Goal: Information Seeking & Learning: Learn about a topic

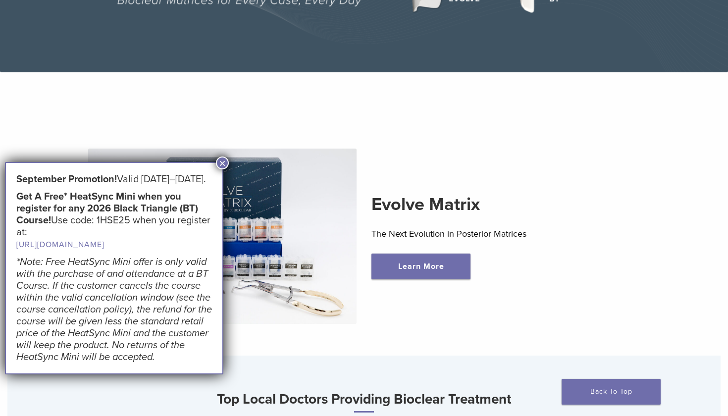
scroll to position [213, 0]
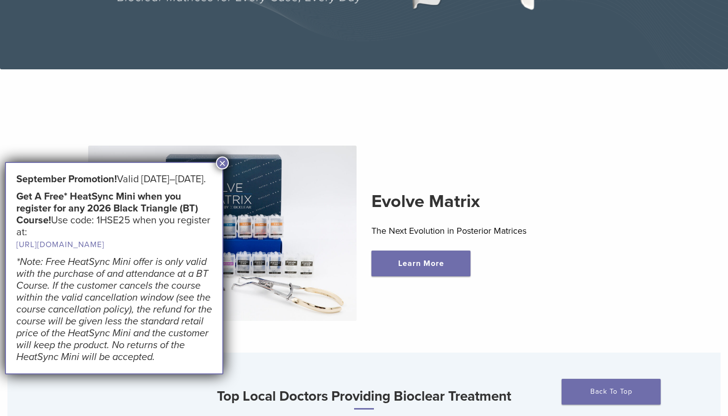
click at [223, 164] on button "×" at bounding box center [222, 162] width 13 height 13
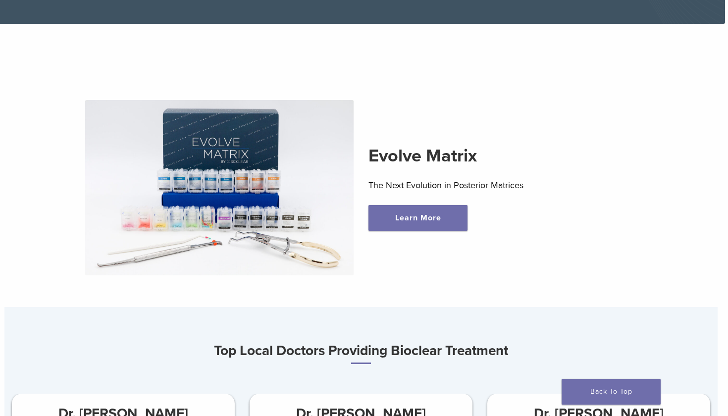
scroll to position [259, 3]
click at [394, 217] on link "Learn More" at bounding box center [417, 217] width 99 height 26
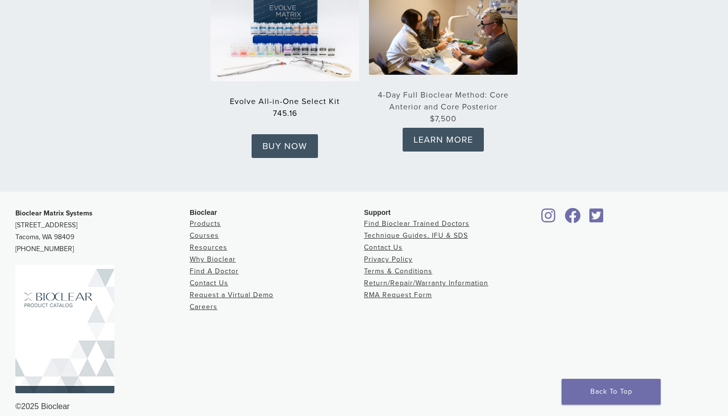
scroll to position [1617, 0]
click at [212, 220] on link "Products" at bounding box center [205, 224] width 31 height 8
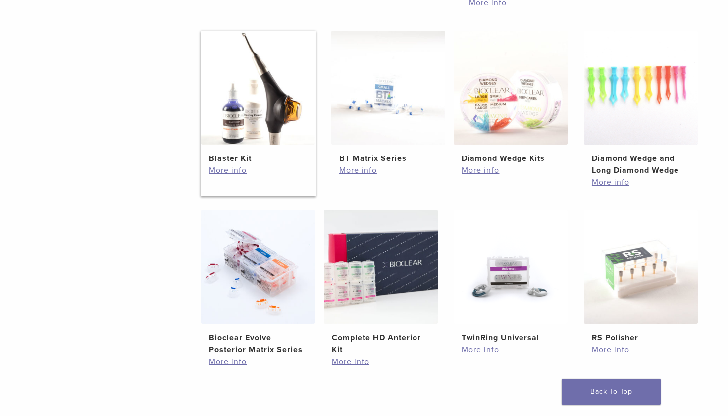
scroll to position [554, 0]
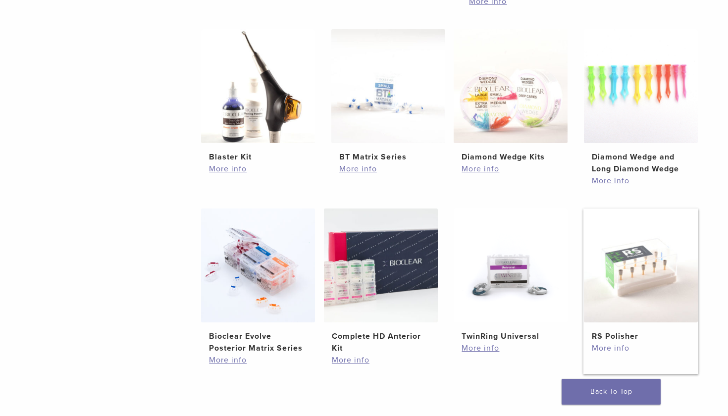
click at [604, 350] on link "More info" at bounding box center [641, 348] width 98 height 12
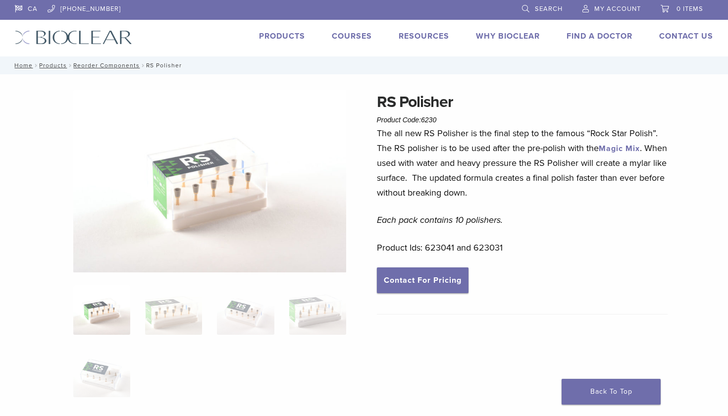
click at [291, 33] on link "Products" at bounding box center [282, 36] width 46 height 10
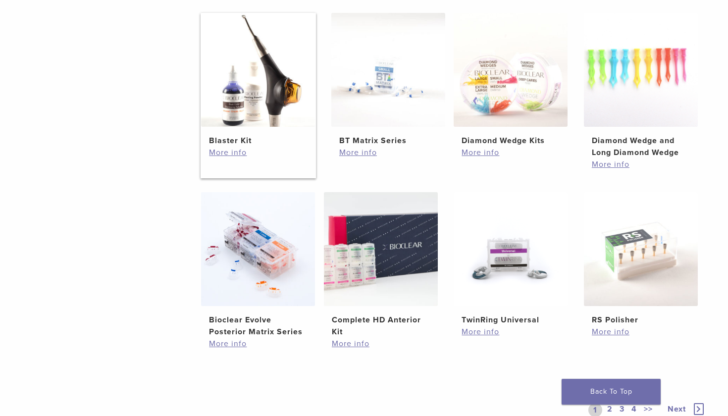
scroll to position [571, 0]
click at [604, 141] on h2 "Diamond Wedge and Long Diamond Wedge" at bounding box center [641, 147] width 98 height 24
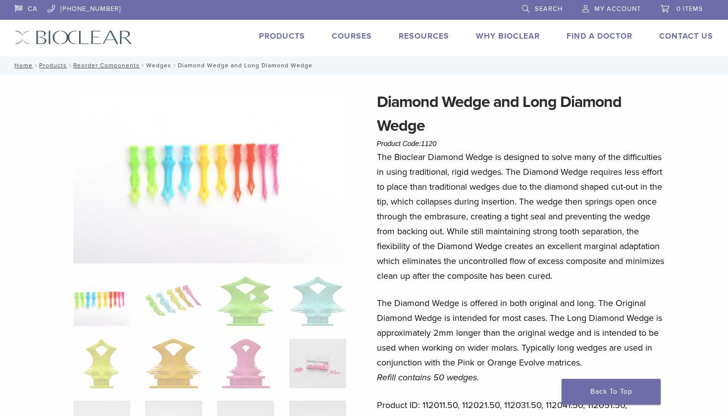
click at [164, 64] on link "Wedges" at bounding box center [158, 65] width 25 height 7
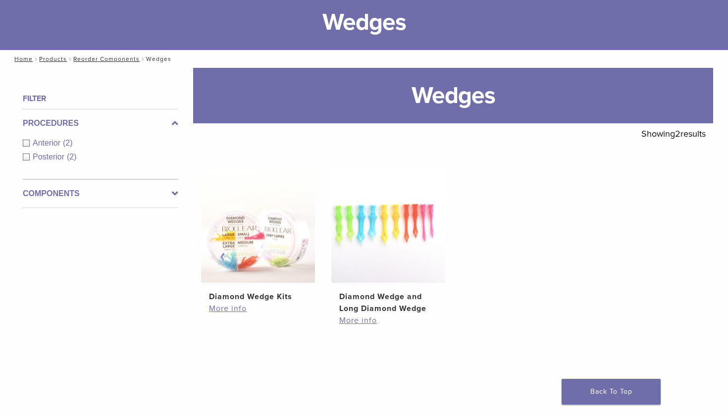
scroll to position [63, 0]
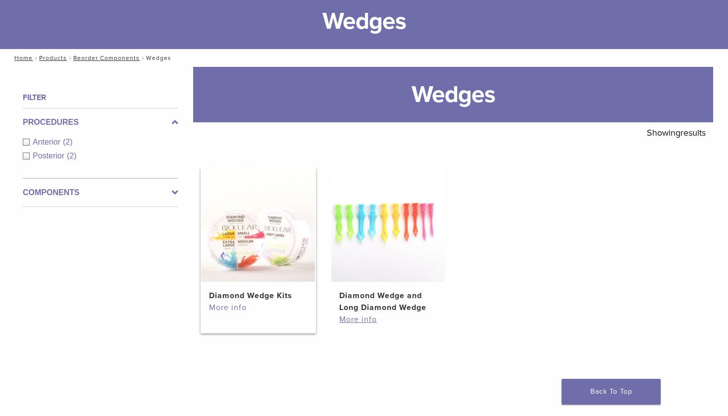
click at [237, 309] on link "More info" at bounding box center [258, 307] width 98 height 12
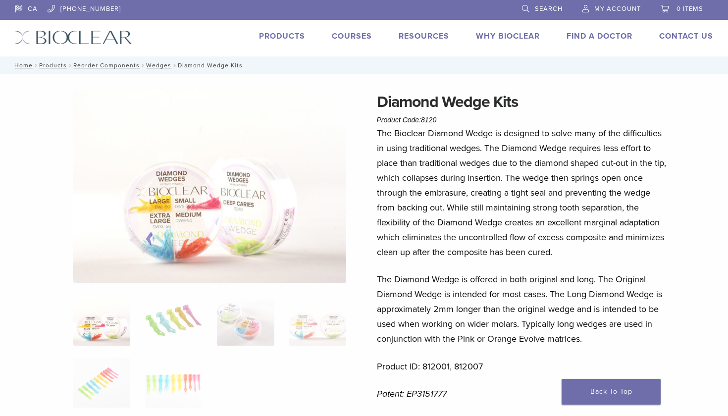
click at [194, 66] on nav "Home / Products / Reorder Components / Wedges / Diamond Wedge Kits" at bounding box center [363, 65] width 713 height 18
click at [59, 66] on link "Products" at bounding box center [53, 65] width 28 height 7
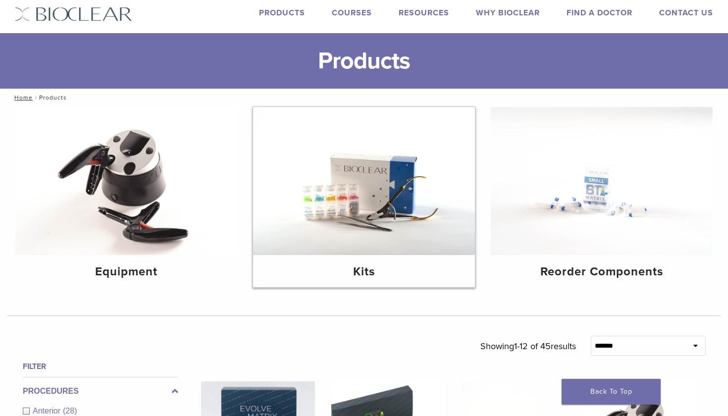
scroll to position [23, 0]
click at [329, 193] on img at bounding box center [364, 181] width 222 height 148
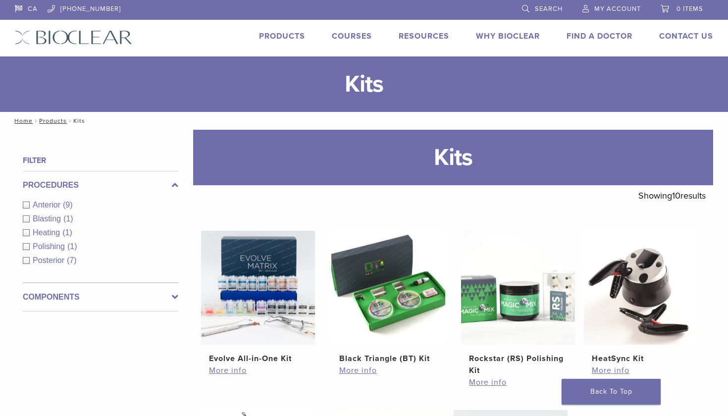
click at [361, 250] on img at bounding box center [388, 288] width 114 height 114
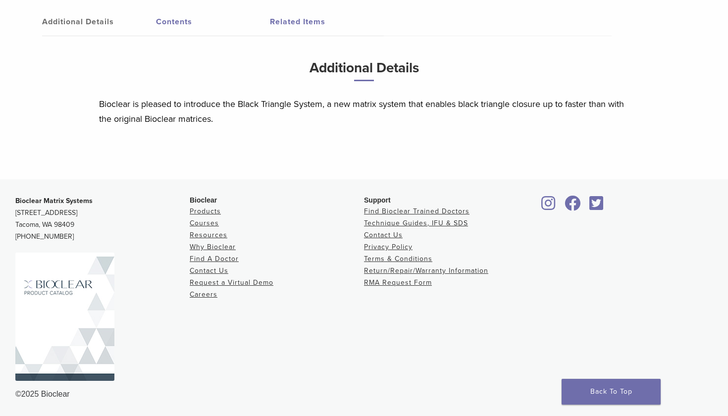
scroll to position [525, 0]
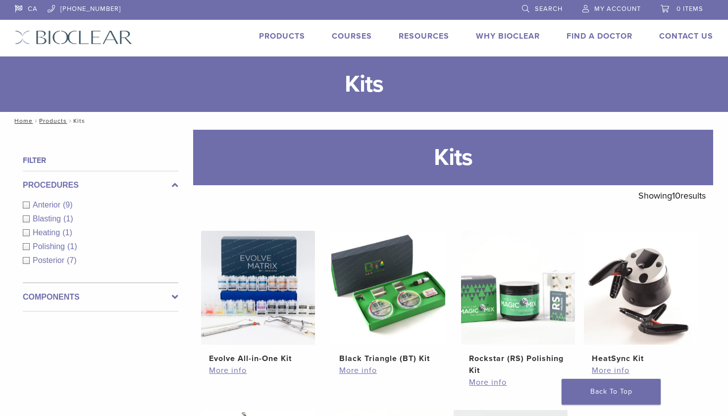
scroll to position [31, 0]
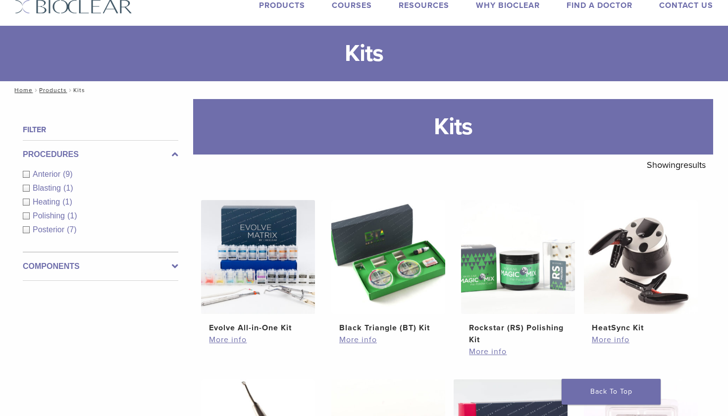
click at [59, 227] on span "Posterior" at bounding box center [50, 229] width 34 height 8
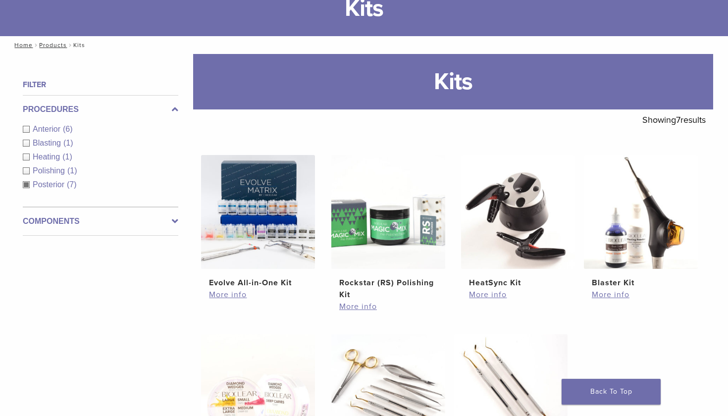
scroll to position [78, 0]
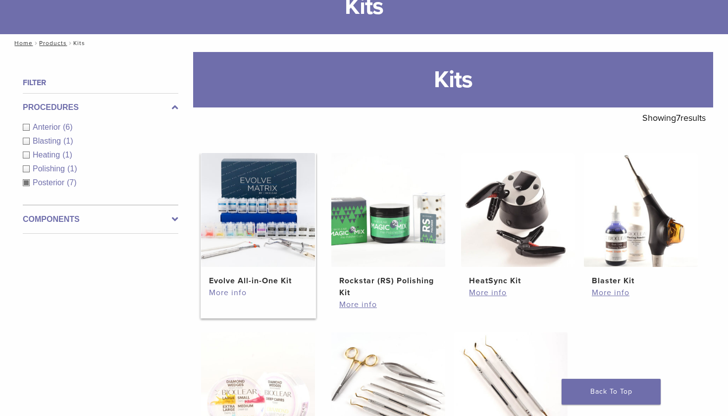
click at [220, 292] on link "More info" at bounding box center [258, 293] width 98 height 12
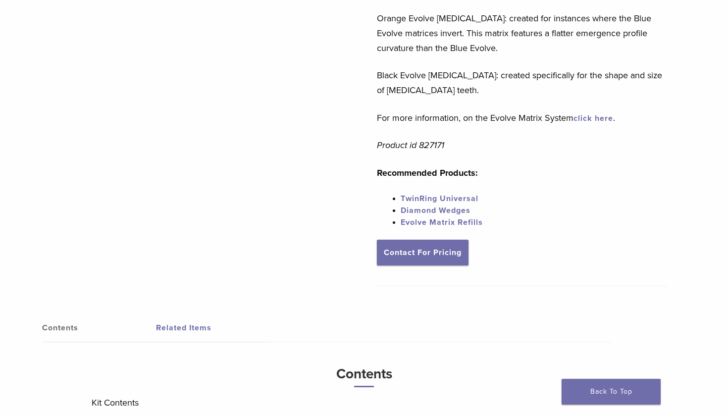
scroll to position [408, 0]
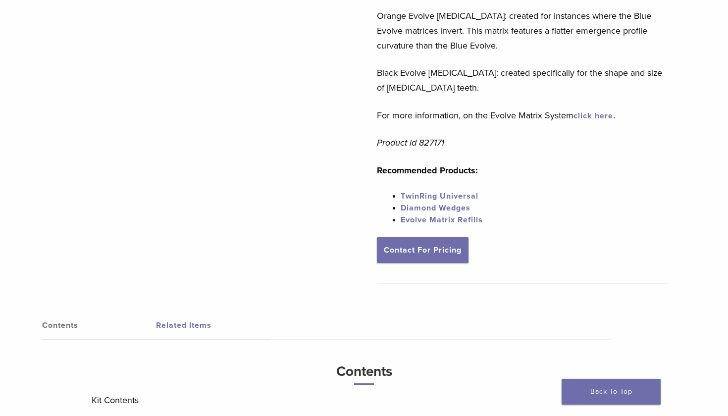
click at [413, 208] on link "Diamond Wedges" at bounding box center [435, 208] width 70 height 10
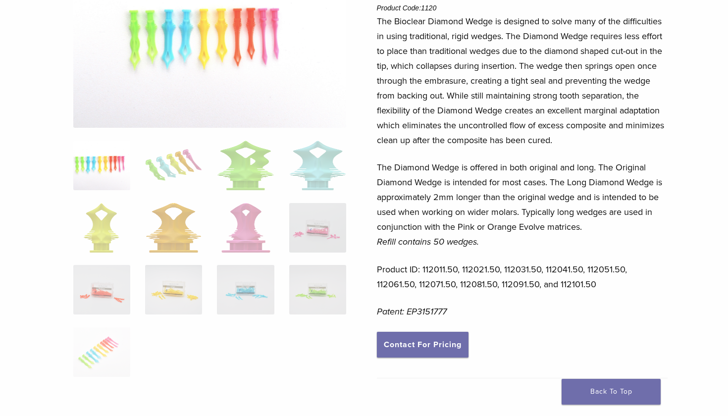
scroll to position [154, 0]
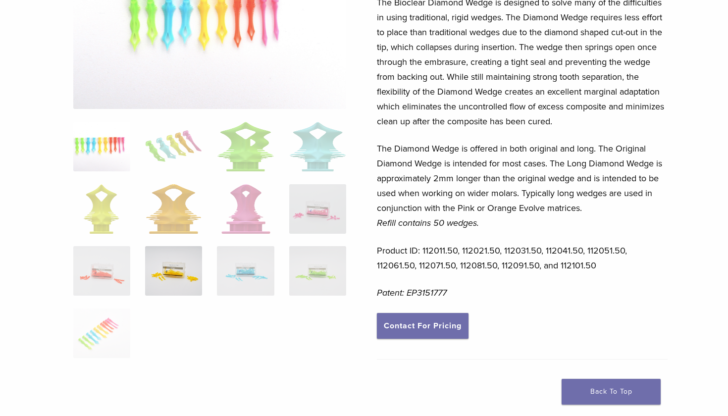
click at [192, 282] on img at bounding box center [173, 271] width 57 height 50
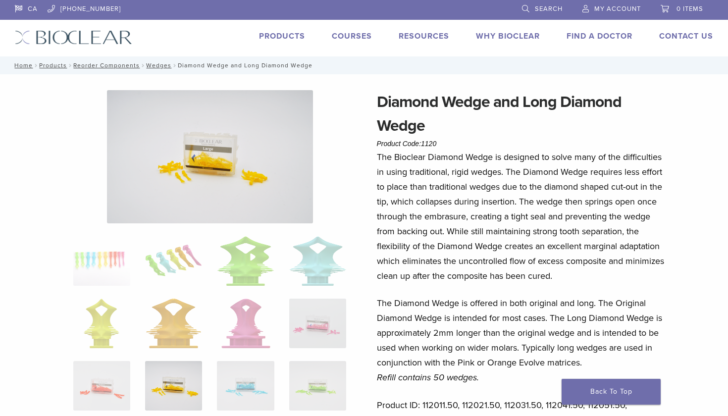
scroll to position [0, 0]
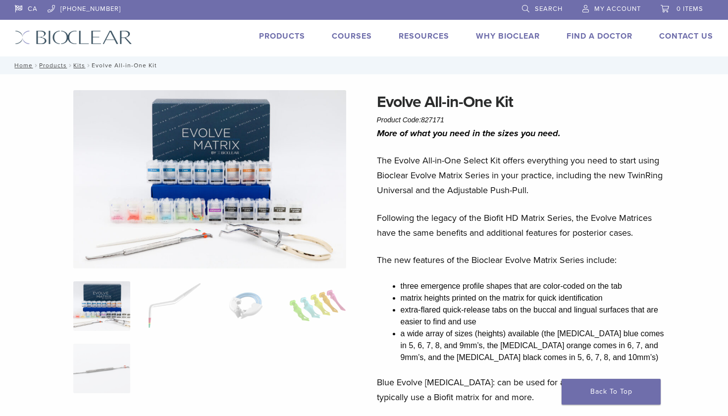
scroll to position [408, 0]
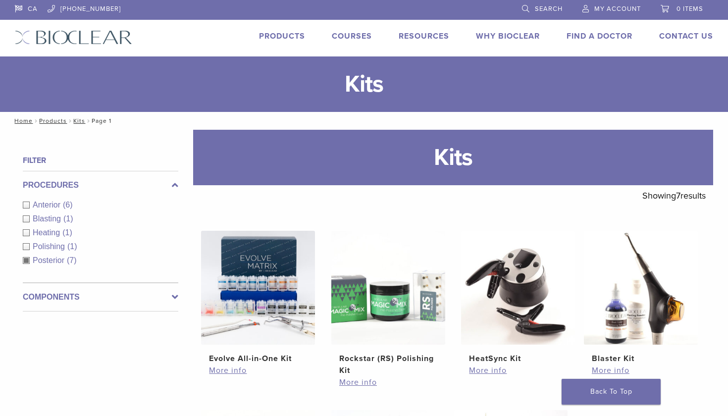
scroll to position [78, 0]
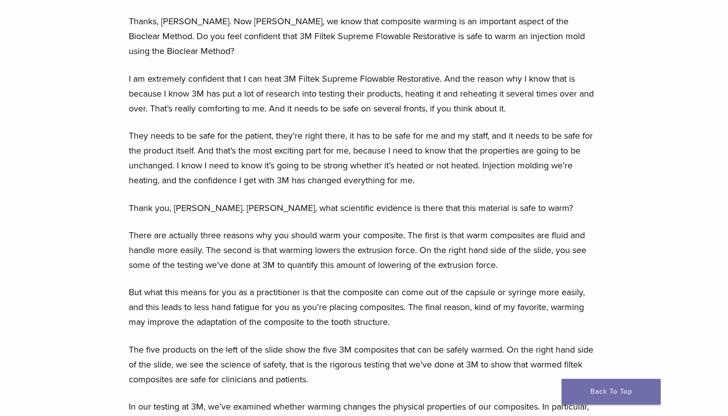
scroll to position [2408, 0]
